Goal: Task Accomplishment & Management: Complete application form

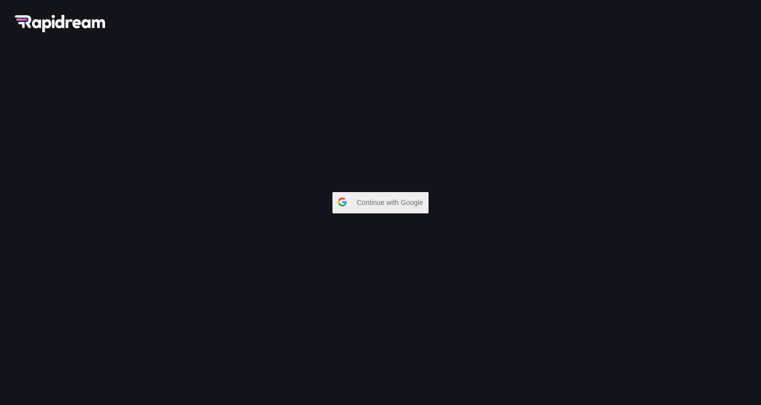
click at [389, 193] on span "Continue with Google" at bounding box center [392, 202] width 71 height 18
click at [370, 193] on span "Continue with Google" at bounding box center [392, 202] width 71 height 18
click at [369, 193] on span "Continue with Google" at bounding box center [392, 202] width 71 height 18
click at [376, 193] on span "Continue with Google" at bounding box center [392, 202] width 71 height 18
click at [414, 193] on span "Continue with Google" at bounding box center [392, 202] width 71 height 18
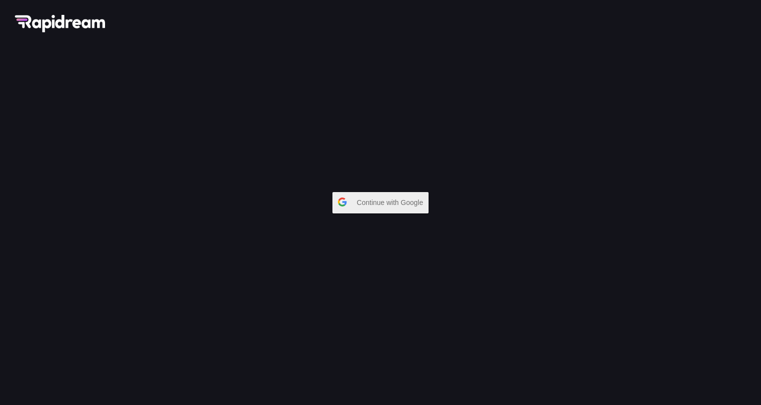
click at [381, 193] on span "Continue with Google" at bounding box center [392, 202] width 71 height 18
